Goal: Information Seeking & Learning: Understand process/instructions

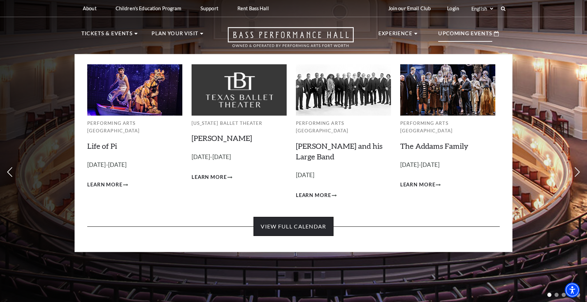
click at [283, 217] on link "View Full Calendar" at bounding box center [294, 226] width 80 height 19
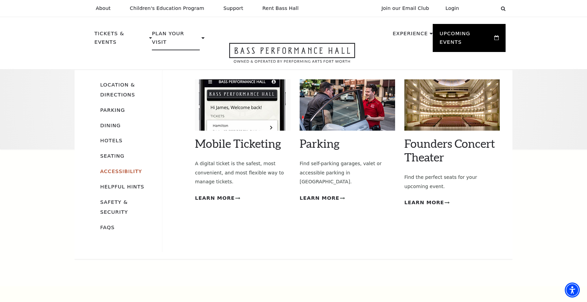
click at [121, 168] on link "Accessibility" at bounding box center [121, 171] width 42 height 6
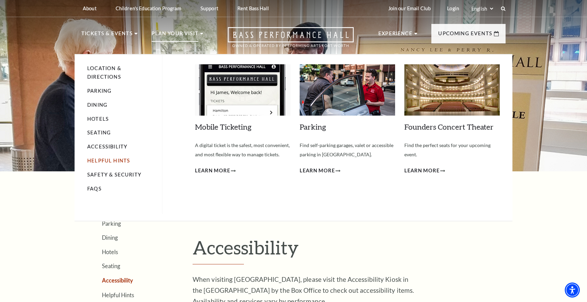
click at [109, 160] on link "Helpful Hints" at bounding box center [108, 161] width 43 height 6
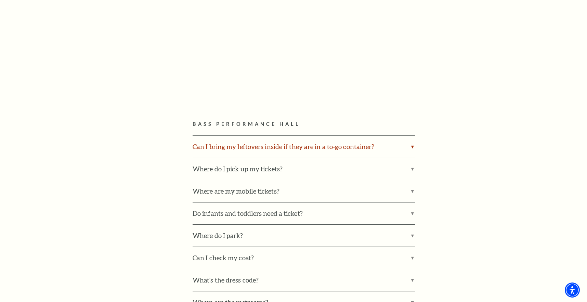
scroll to position [342, 0]
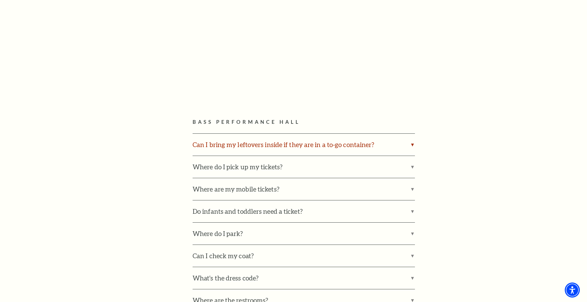
click at [380, 145] on label "Can I bring my leftovers inside if they are in a to-go container?" at bounding box center [304, 145] width 222 height 22
click at [0, 0] on input "Can I bring my leftovers inside if they are in a to-go container?" at bounding box center [0, 0] width 0 height 0
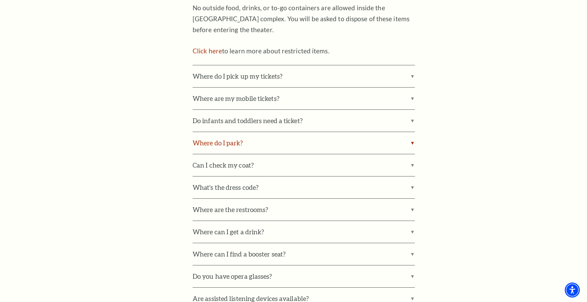
scroll to position [513, 0]
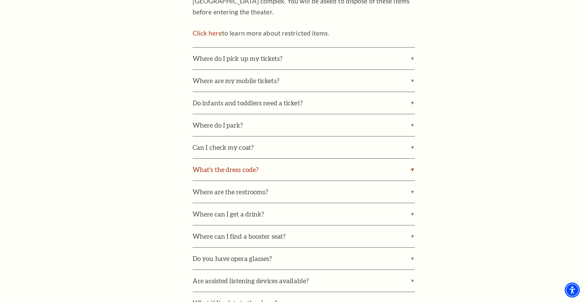
click at [321, 172] on label "What's the dress code?" at bounding box center [304, 170] width 222 height 22
click at [0, 0] on input "What's the dress code?" at bounding box center [0, 0] width 0 height 0
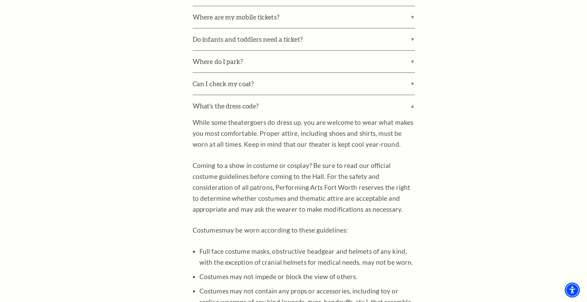
scroll to position [582, 0]
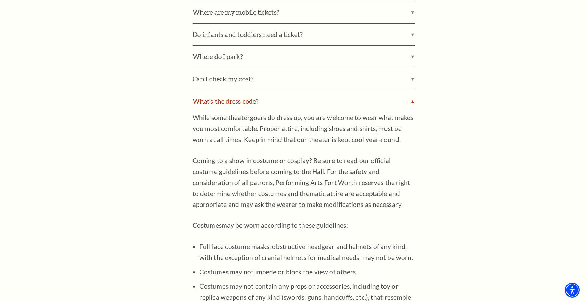
click at [413, 103] on label "What's the dress code?" at bounding box center [304, 101] width 222 height 22
click at [0, 0] on input "What's the dress code?" at bounding box center [0, 0] width 0 height 0
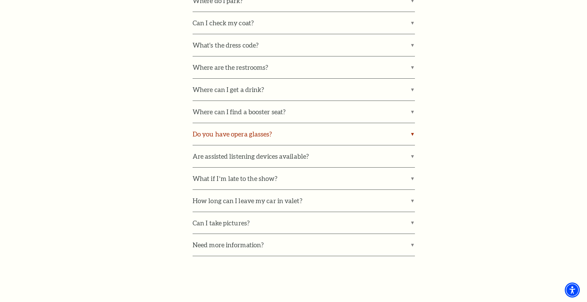
scroll to position [650, 0]
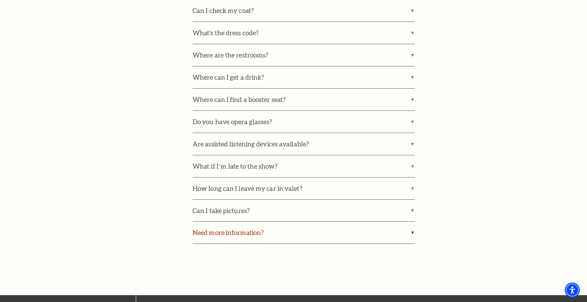
click at [407, 230] on label "Need more information?" at bounding box center [304, 233] width 222 height 22
click at [0, 0] on input "Need more information?" at bounding box center [0, 0] width 0 height 0
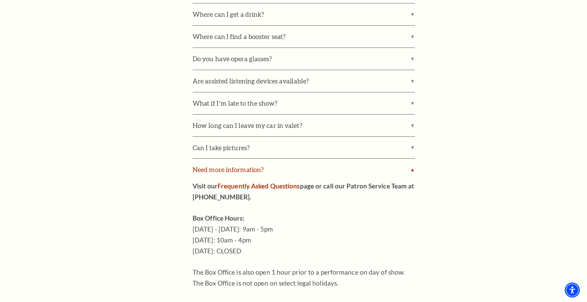
scroll to position [719, 0]
